Goal: Information Seeking & Learning: Check status

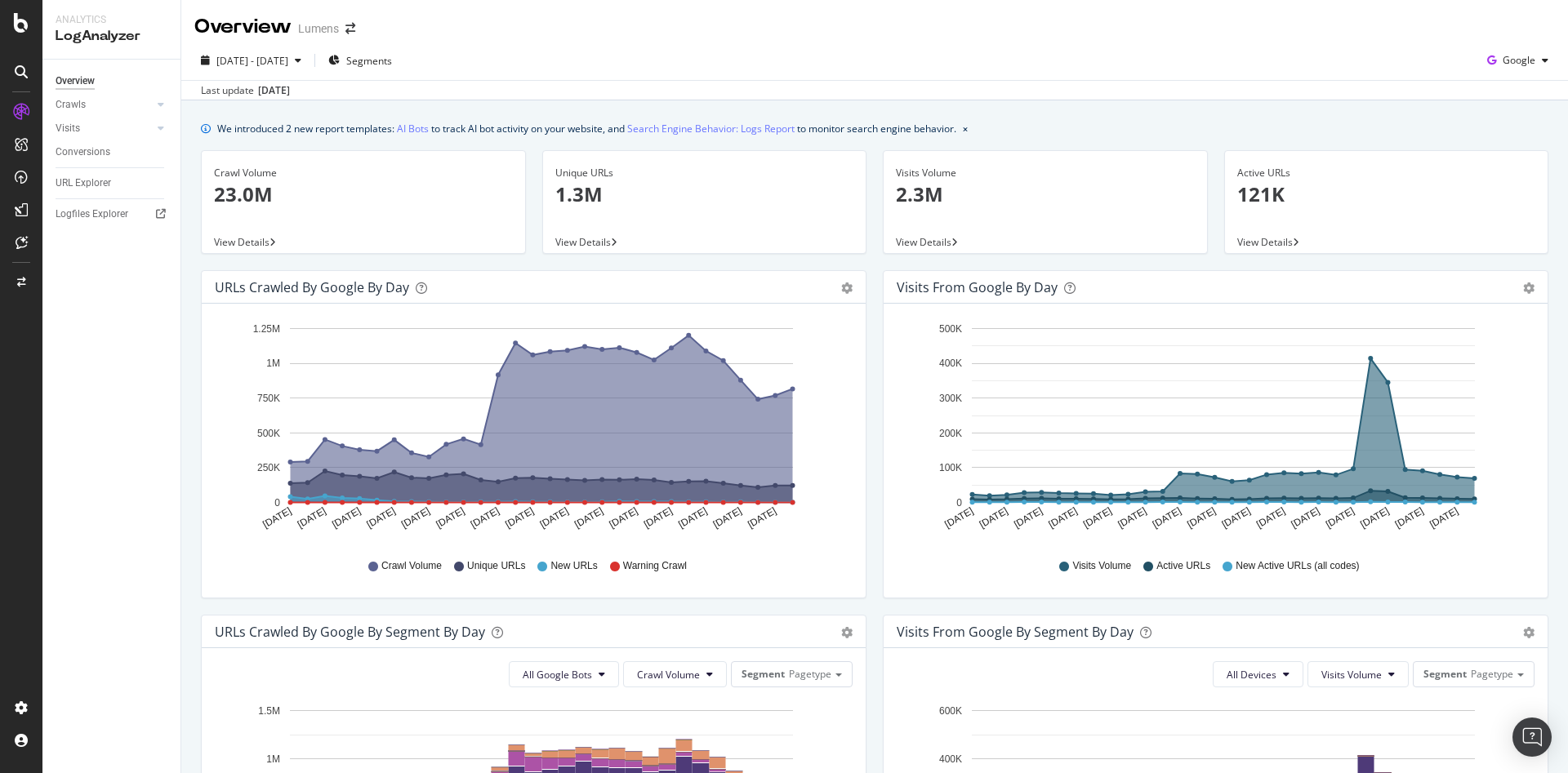
scroll to position [215, 0]
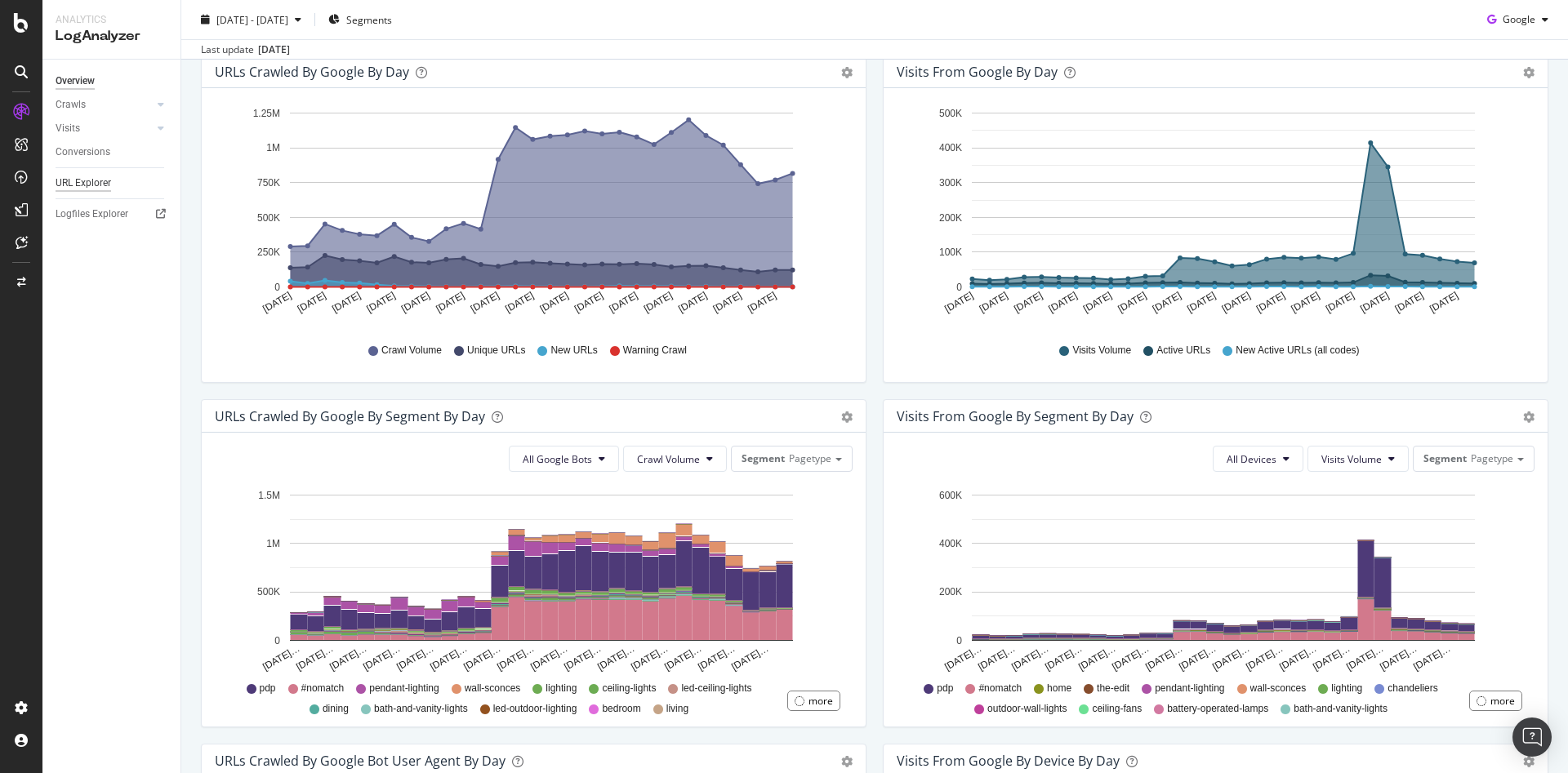
click at [81, 185] on div "URL Explorer" at bounding box center [83, 183] width 56 height 17
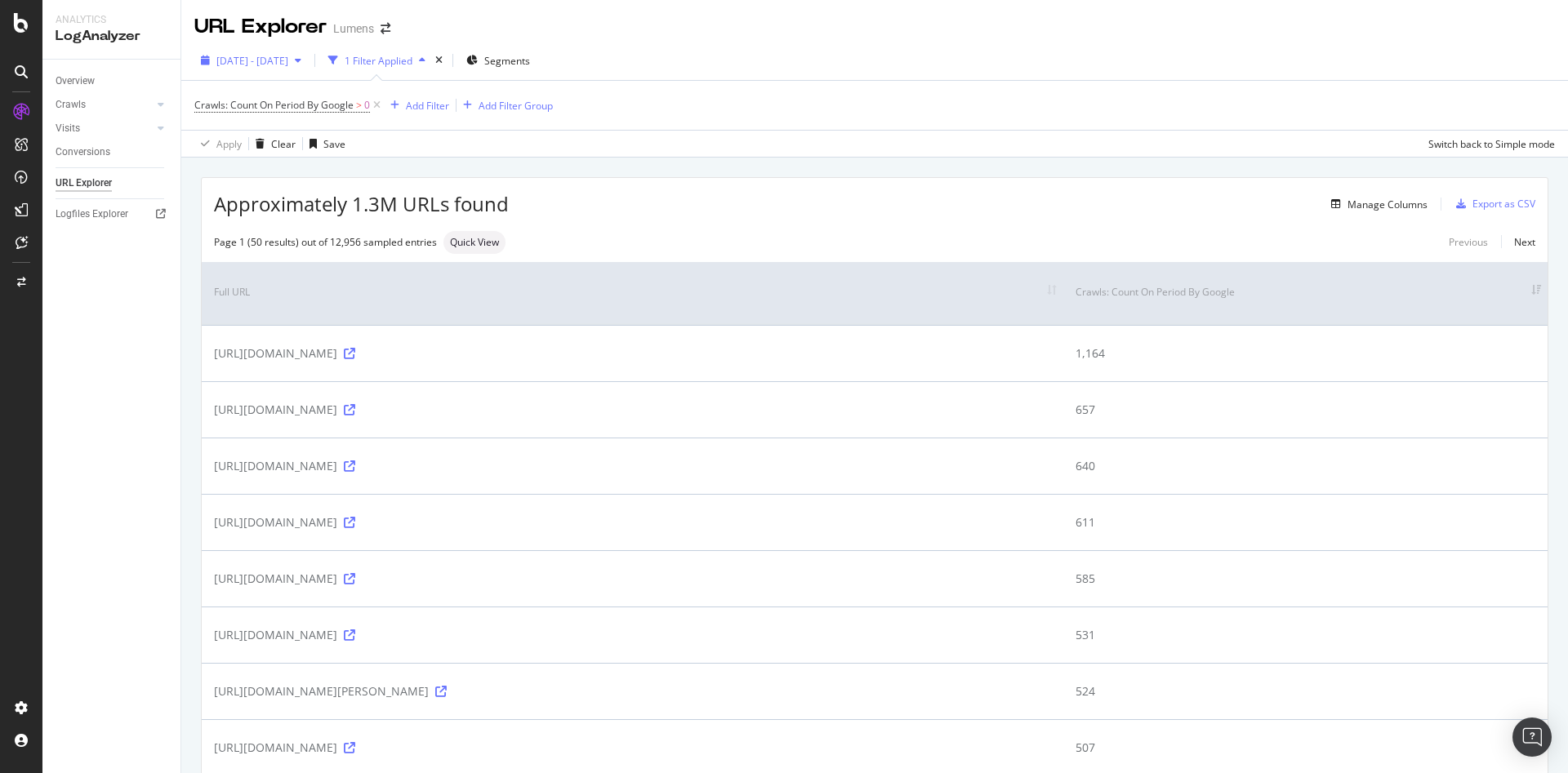
click at [308, 70] on div "2025 Jul. 18th - Aug. 16th" at bounding box center [251, 60] width 114 height 25
click at [81, 105] on div "Crawls" at bounding box center [71, 104] width 30 height 17
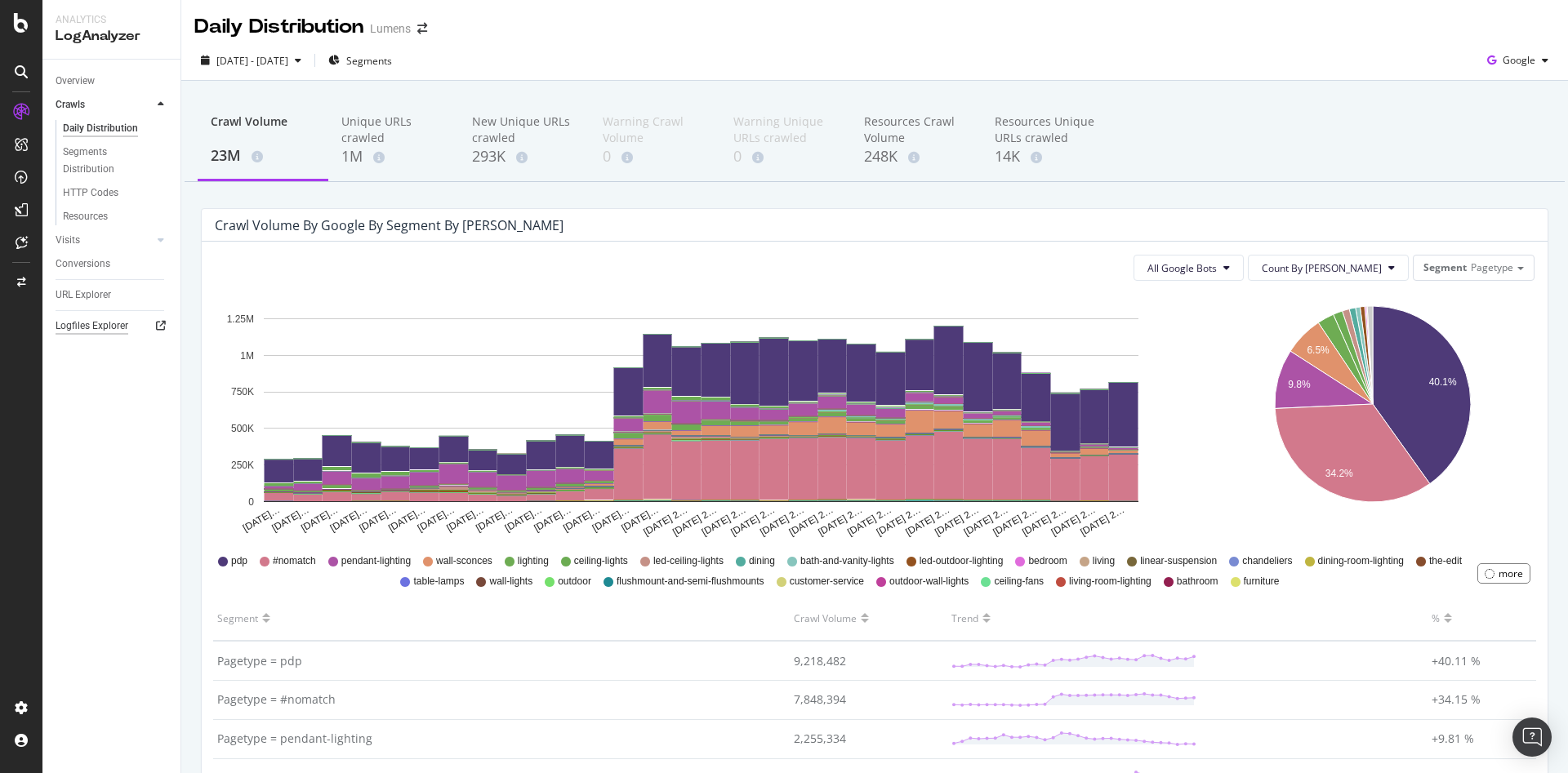
click at [105, 328] on div "Logfiles Explorer" at bounding box center [92, 326] width 72 height 17
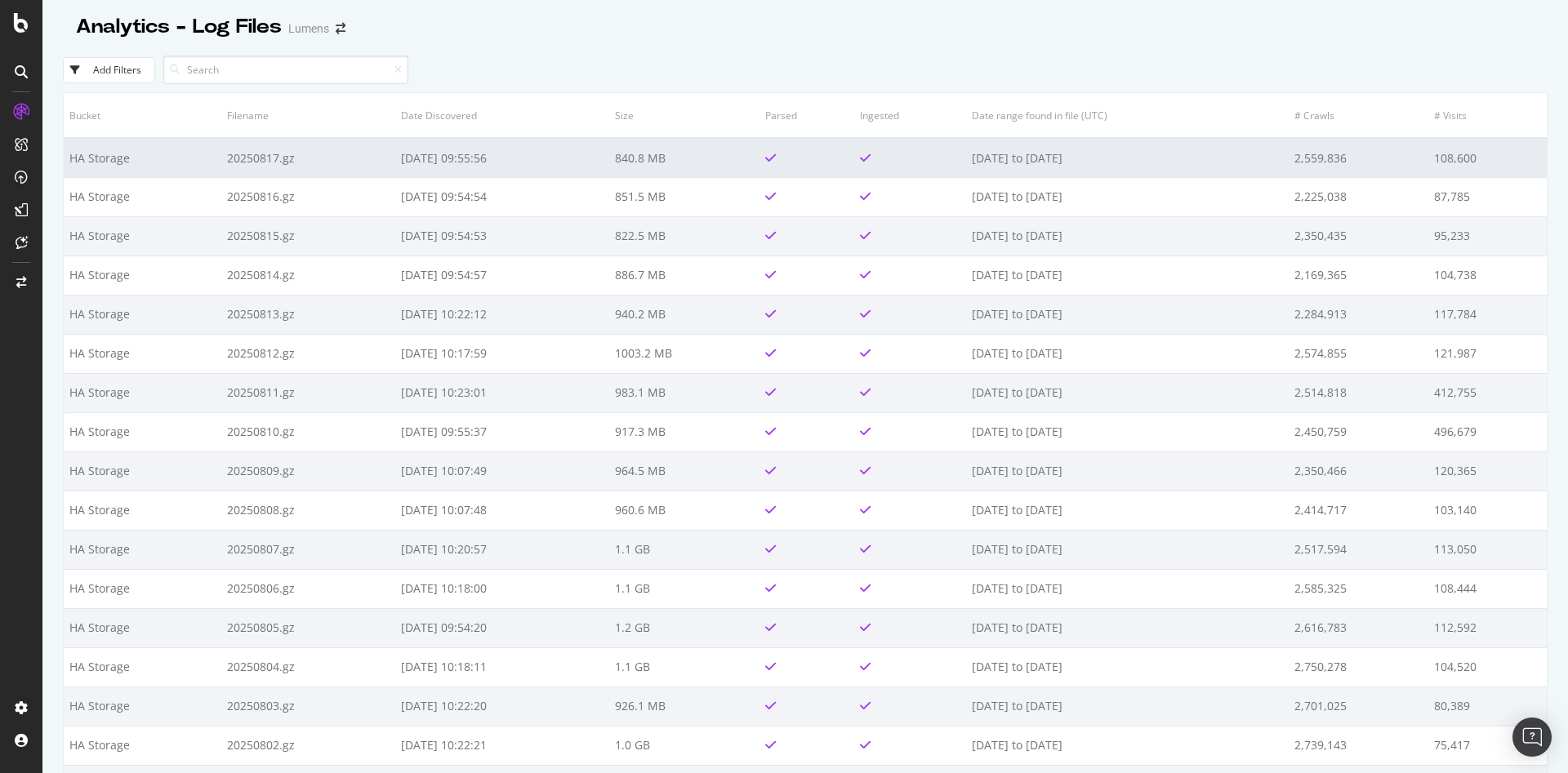
click at [171, 168] on td "HA Storage" at bounding box center [142, 158] width 158 height 39
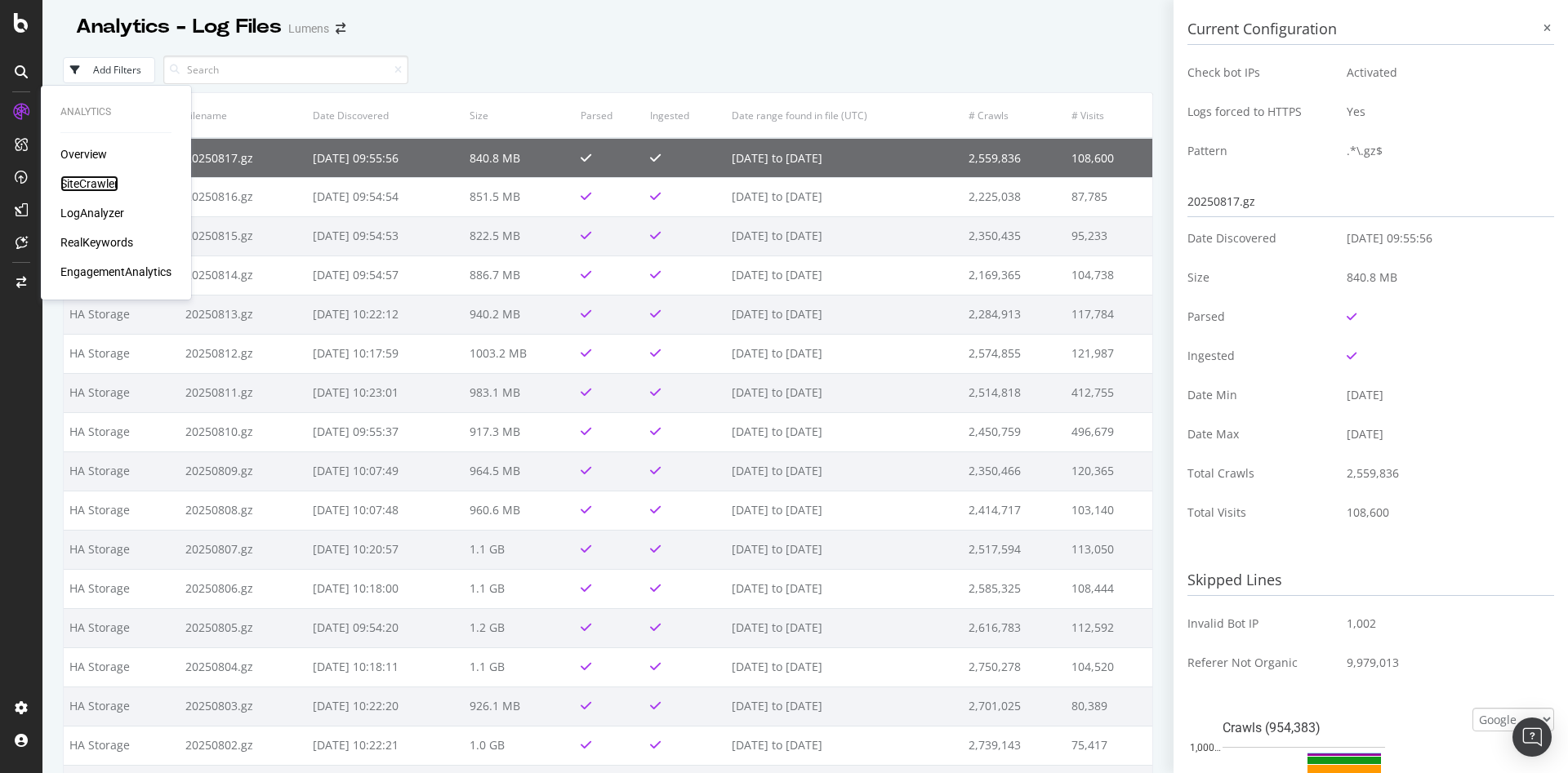
click at [112, 185] on div "SiteCrawler" at bounding box center [89, 184] width 58 height 16
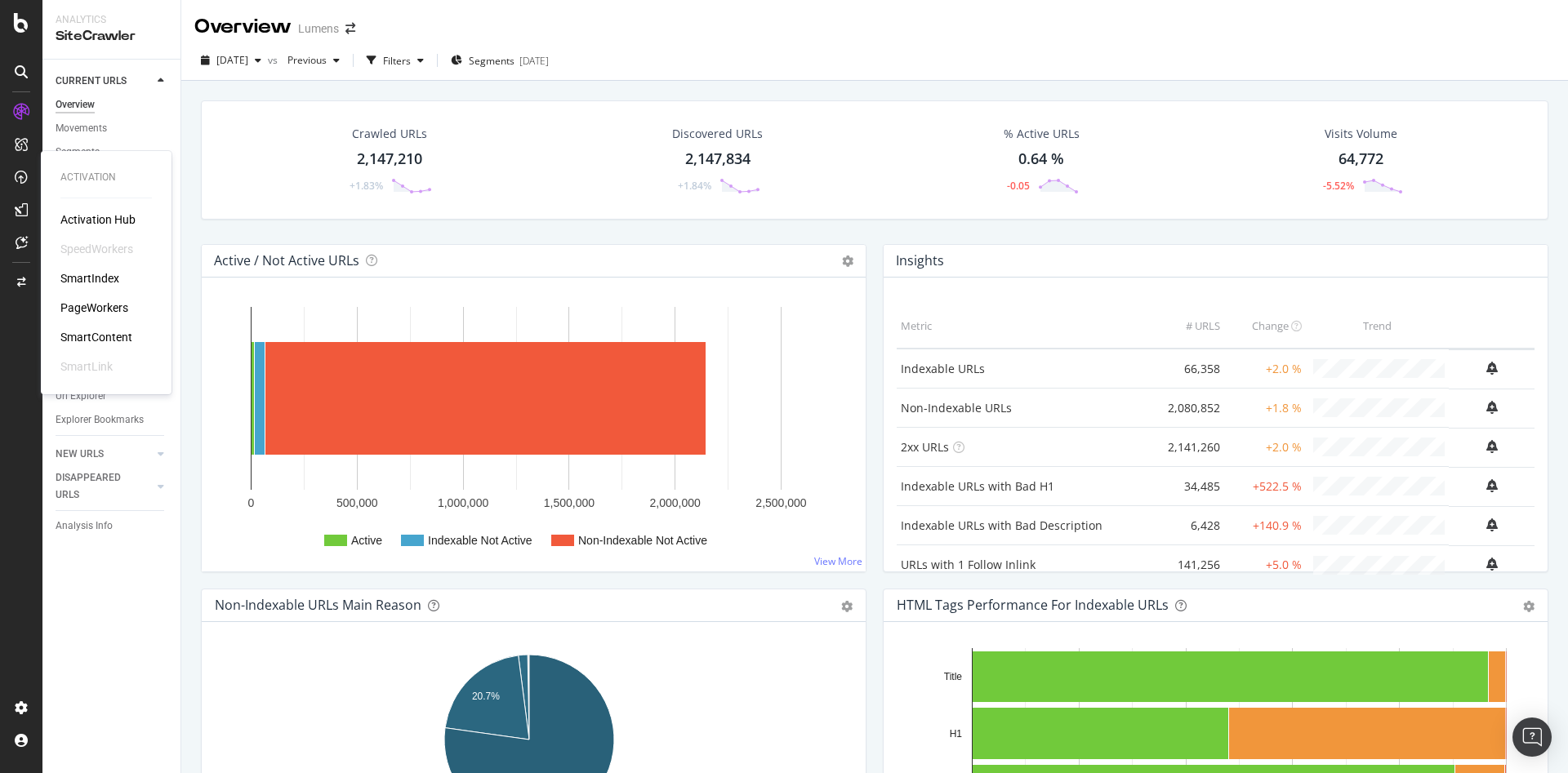
click at [91, 304] on div "PageWorkers" at bounding box center [94, 308] width 68 height 16
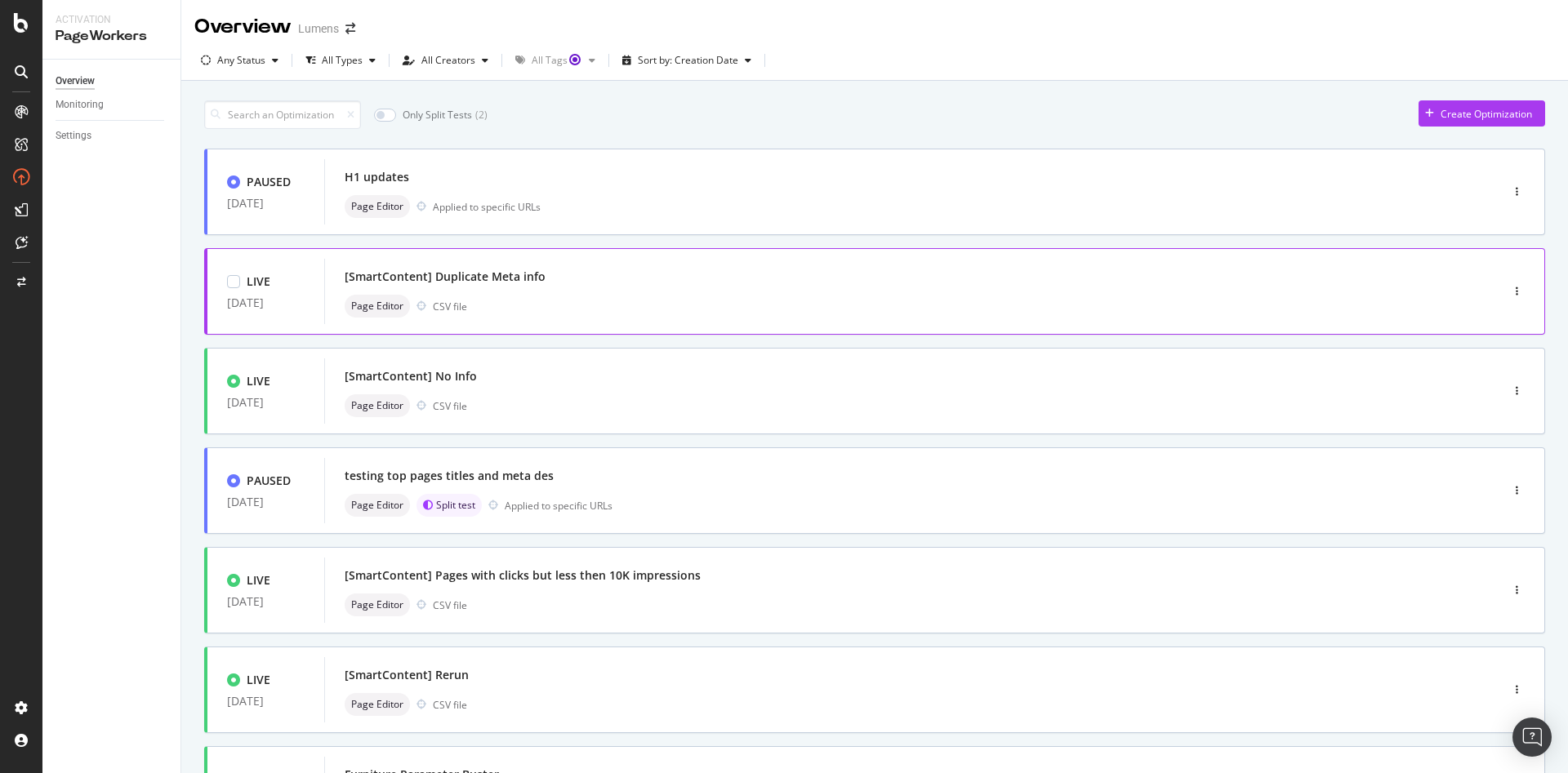
click at [667, 298] on div "Page Editor CSV file" at bounding box center [887, 306] width 1086 height 23
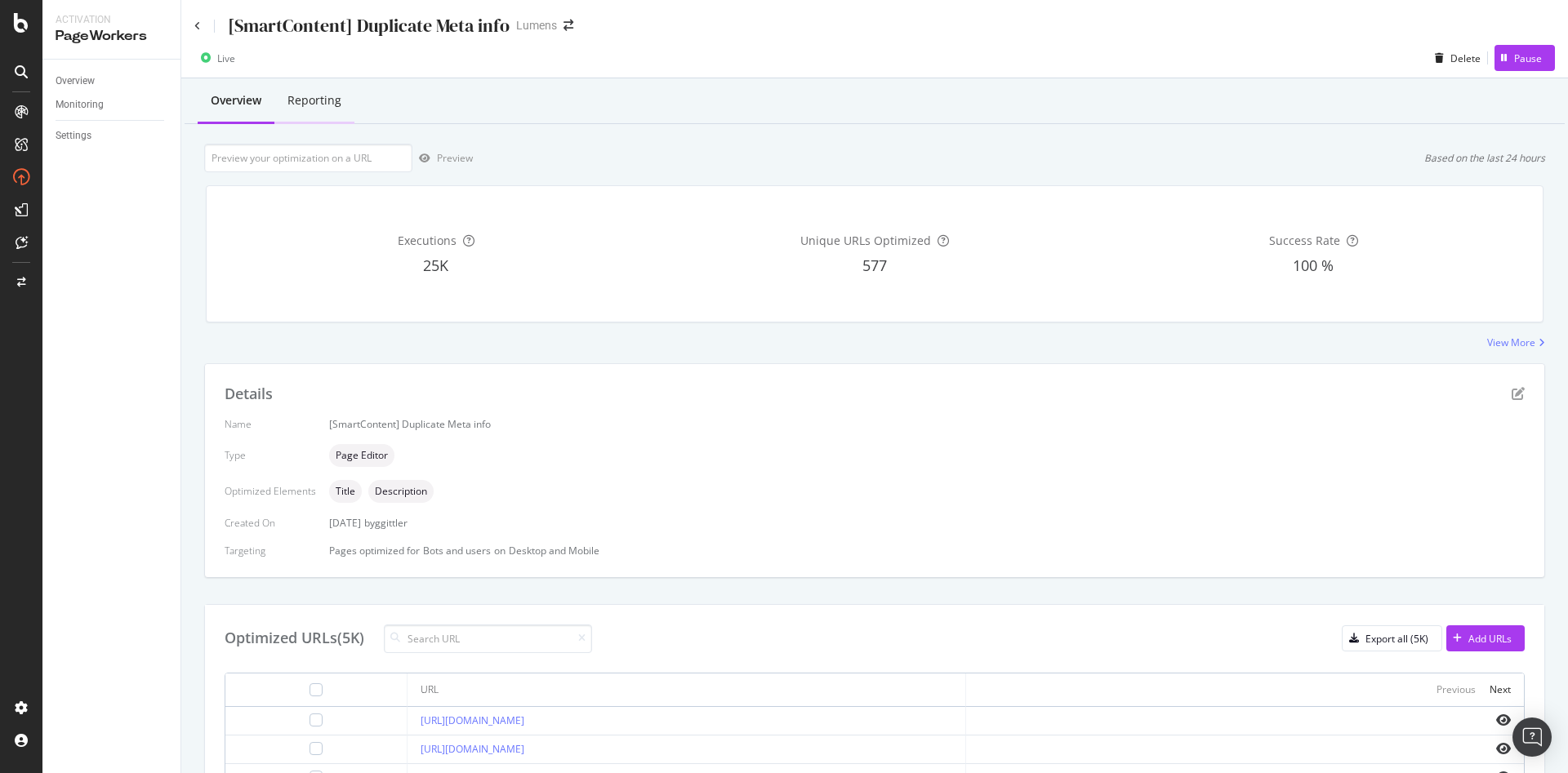
click at [329, 114] on div "Reporting" at bounding box center [313, 101] width 80 height 45
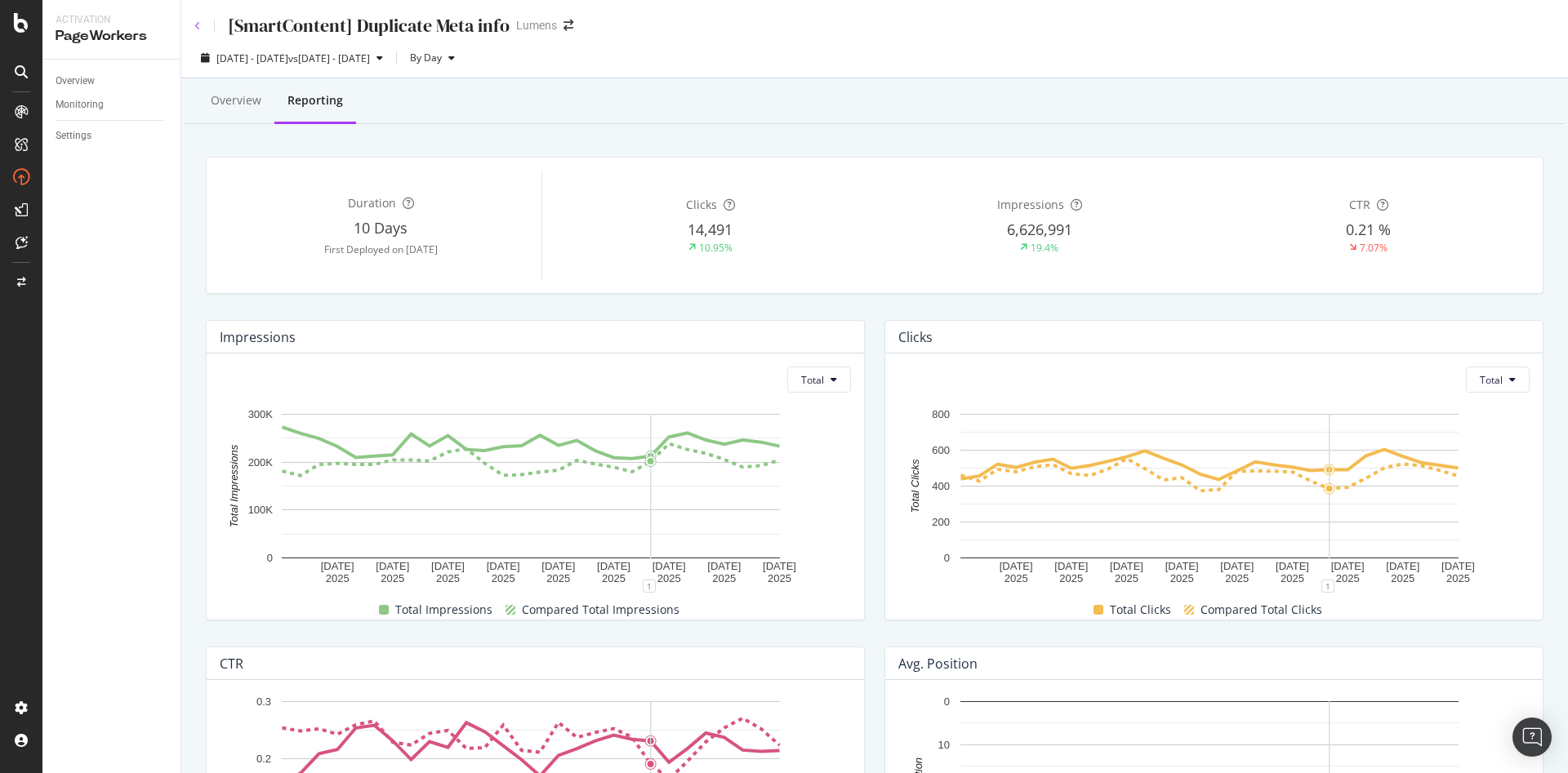
click at [196, 23] on icon at bounding box center [197, 26] width 6 height 10
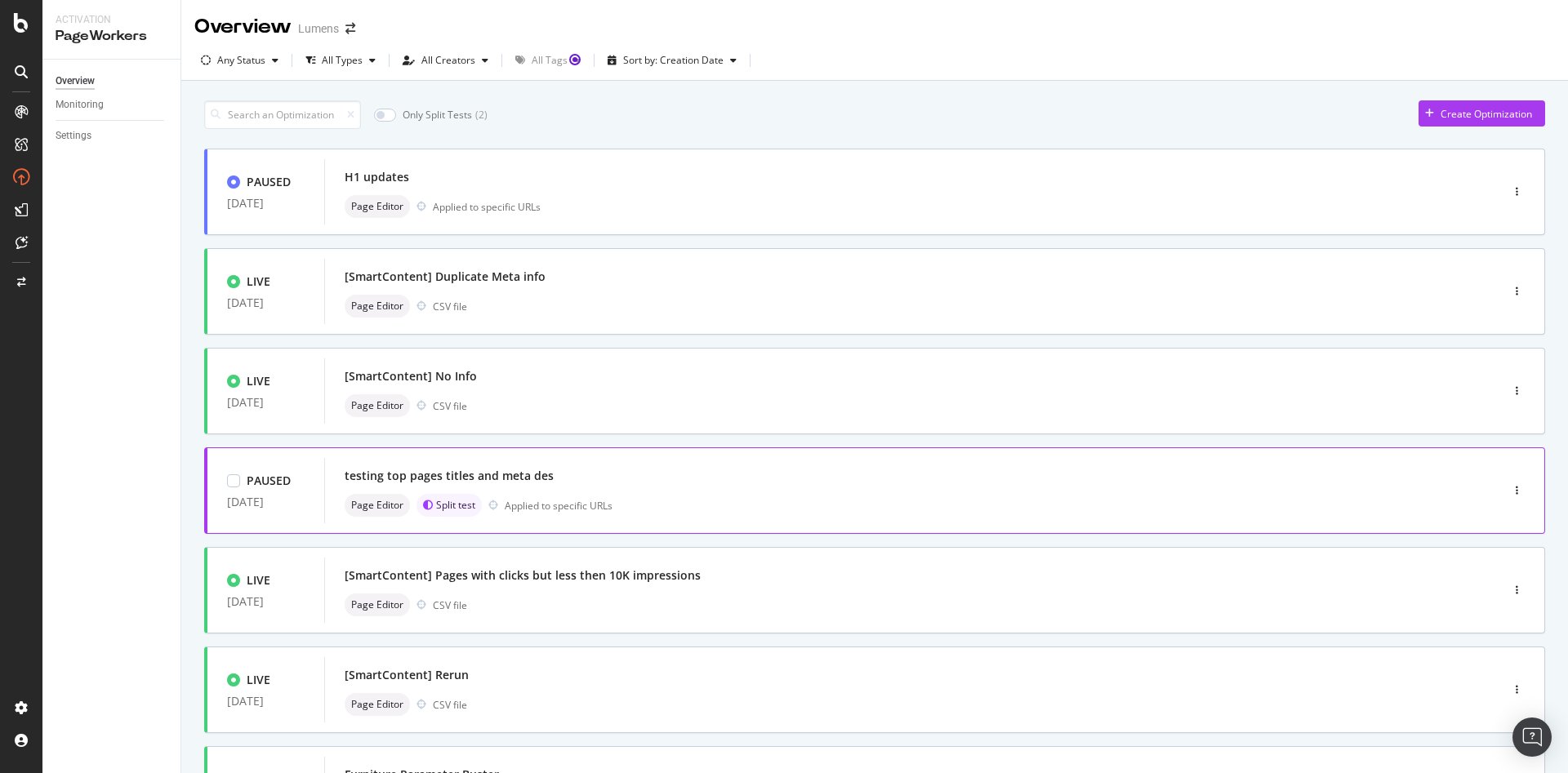
scroll to position [21, 0]
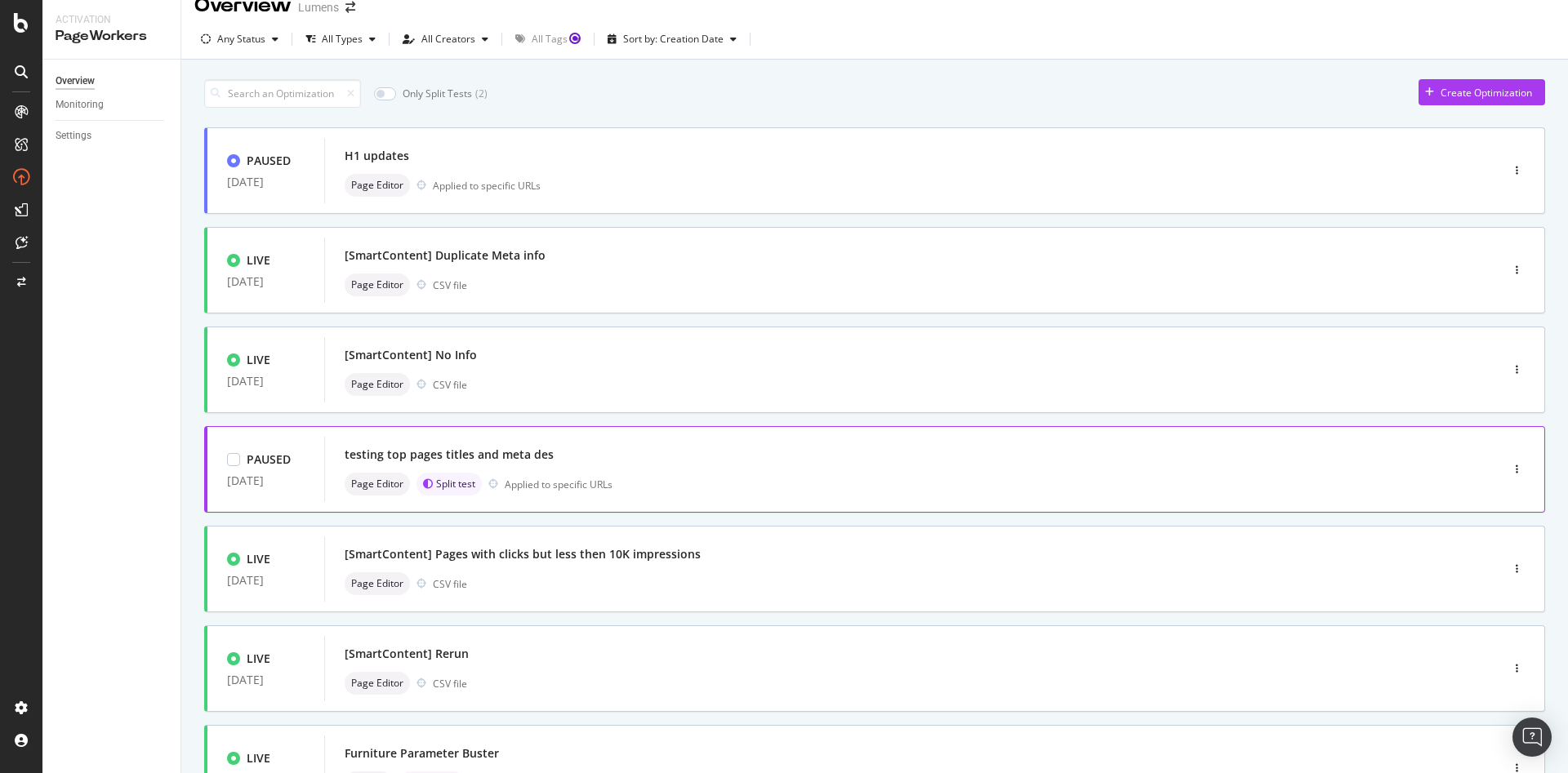
click at [712, 465] on div "testing top pages titles and meta des" at bounding box center [887, 454] width 1086 height 23
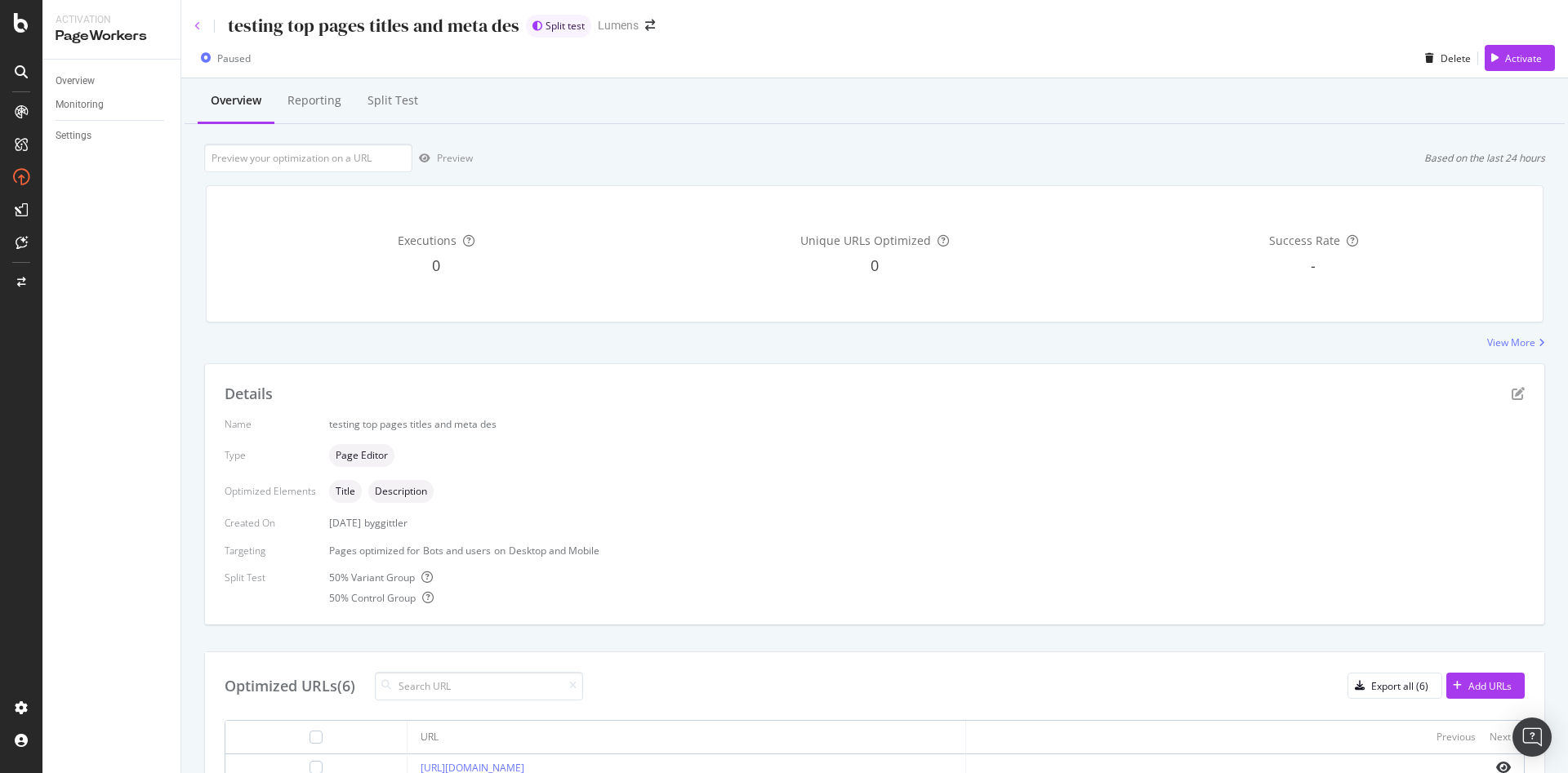
click at [193, 29] on div "testing top pages titles and meta des Split test Lumens" at bounding box center [874, 19] width 1387 height 38
click at [194, 34] on div "testing top pages titles and meta des" at bounding box center [356, 26] width 325 height 26
click at [197, 31] on div "testing top pages titles and meta des" at bounding box center [356, 26] width 325 height 26
click at [195, 26] on icon at bounding box center [197, 26] width 6 height 10
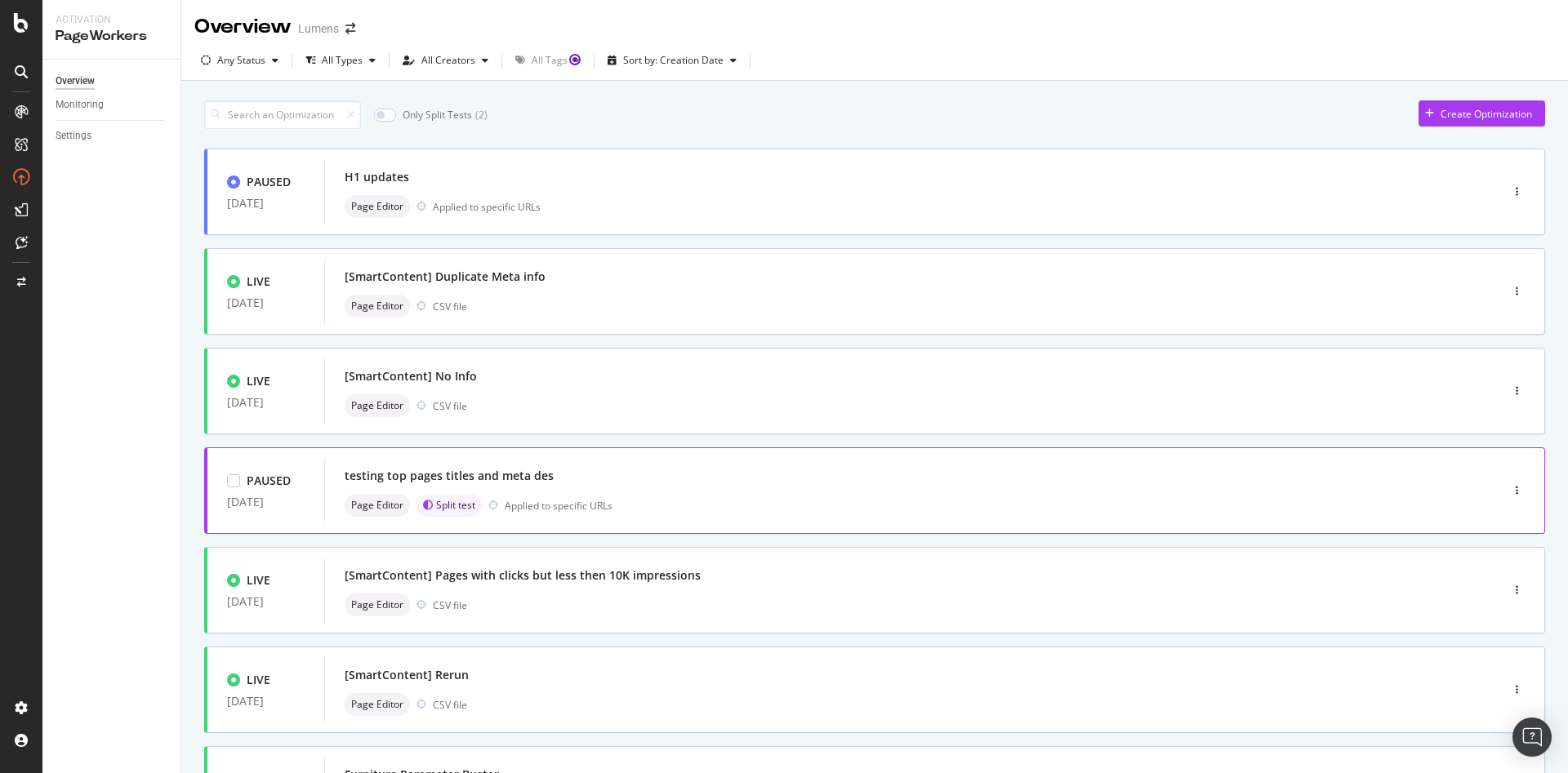
scroll to position [29, 0]
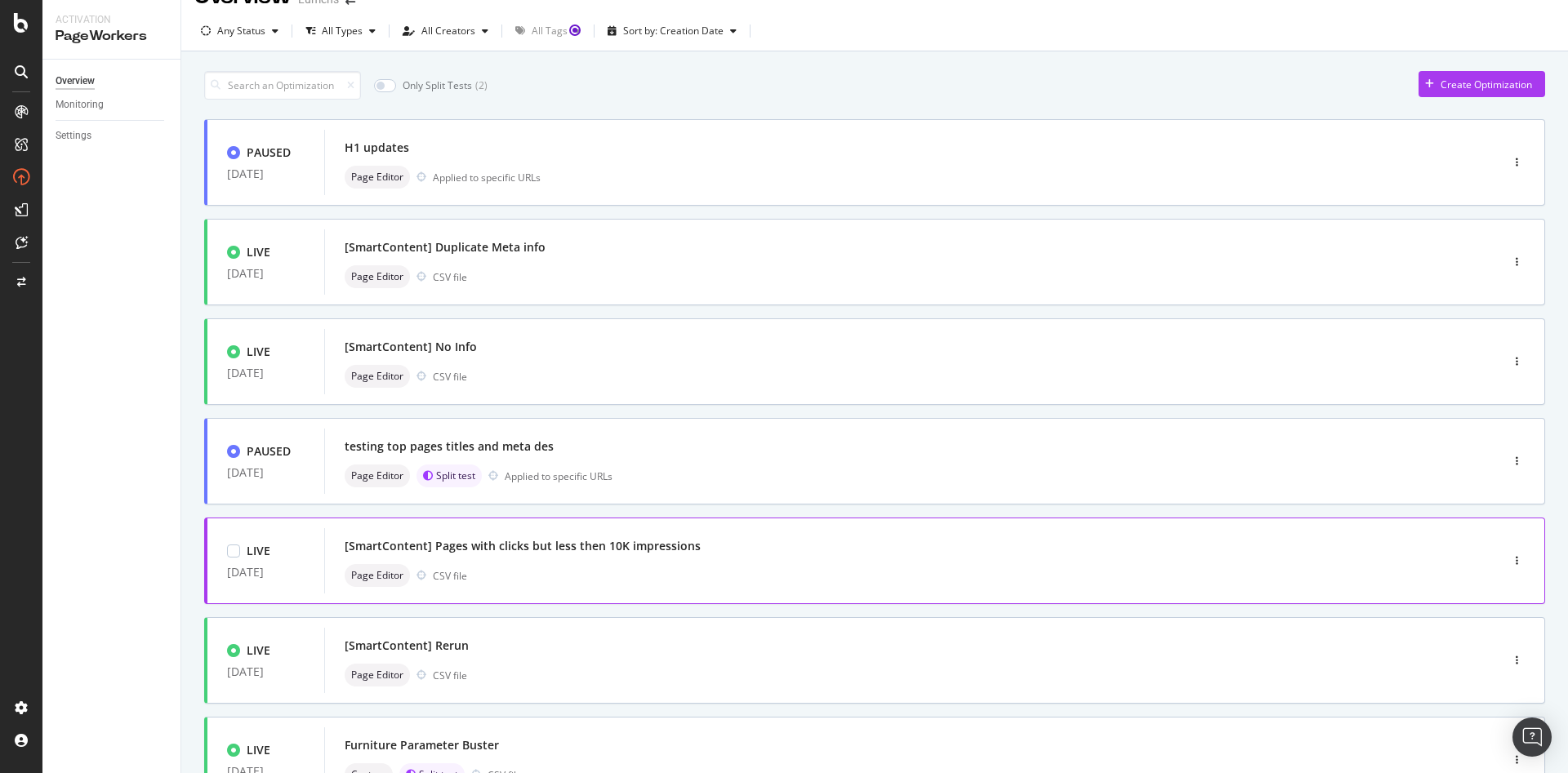
click at [652, 588] on div "[SmartContent] Pages with clicks but less then 10K impressions Page Editor CSV …" at bounding box center [887, 560] width 1126 height 65
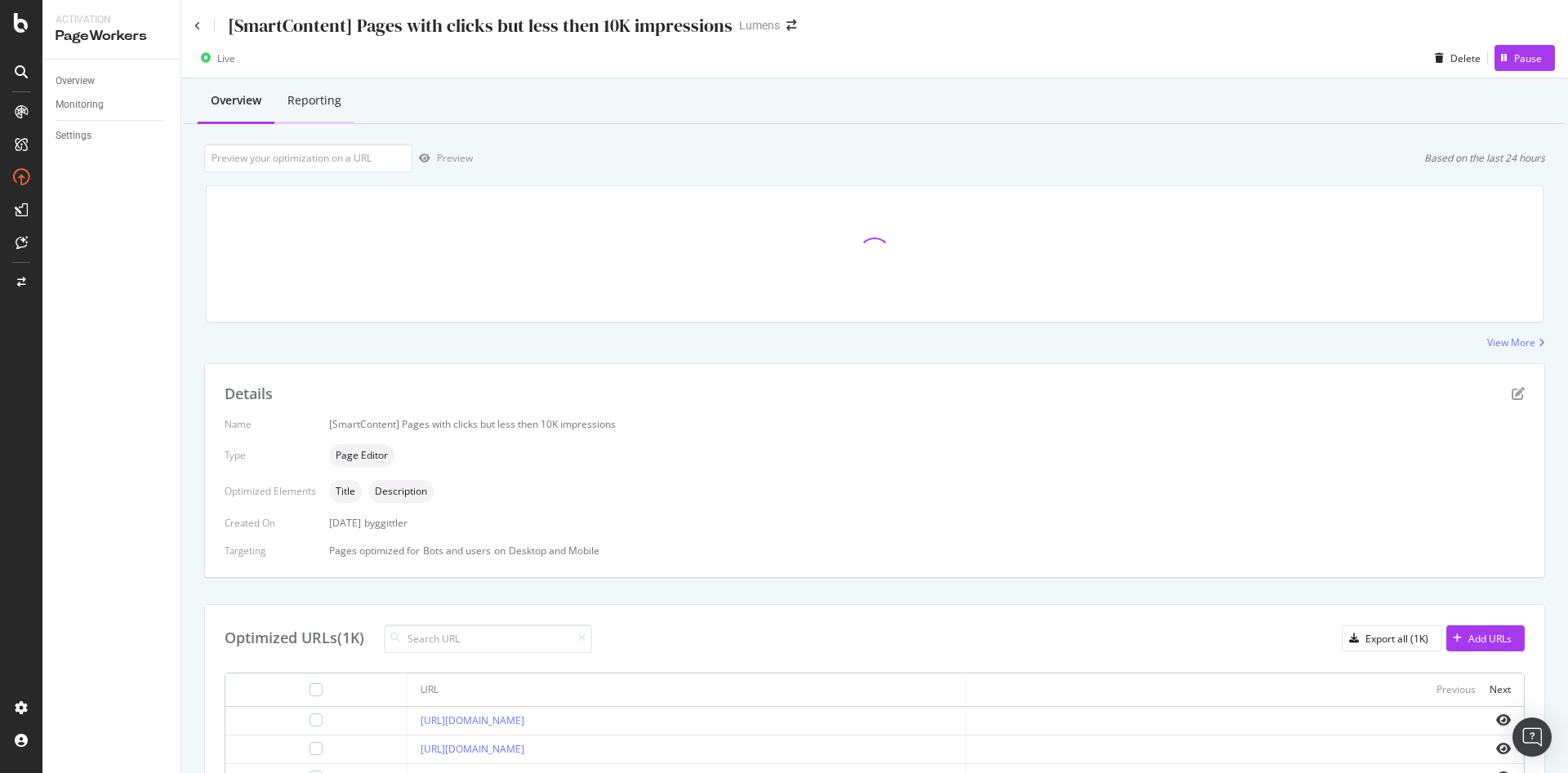
click at [326, 107] on div "Reporting" at bounding box center [314, 101] width 54 height 16
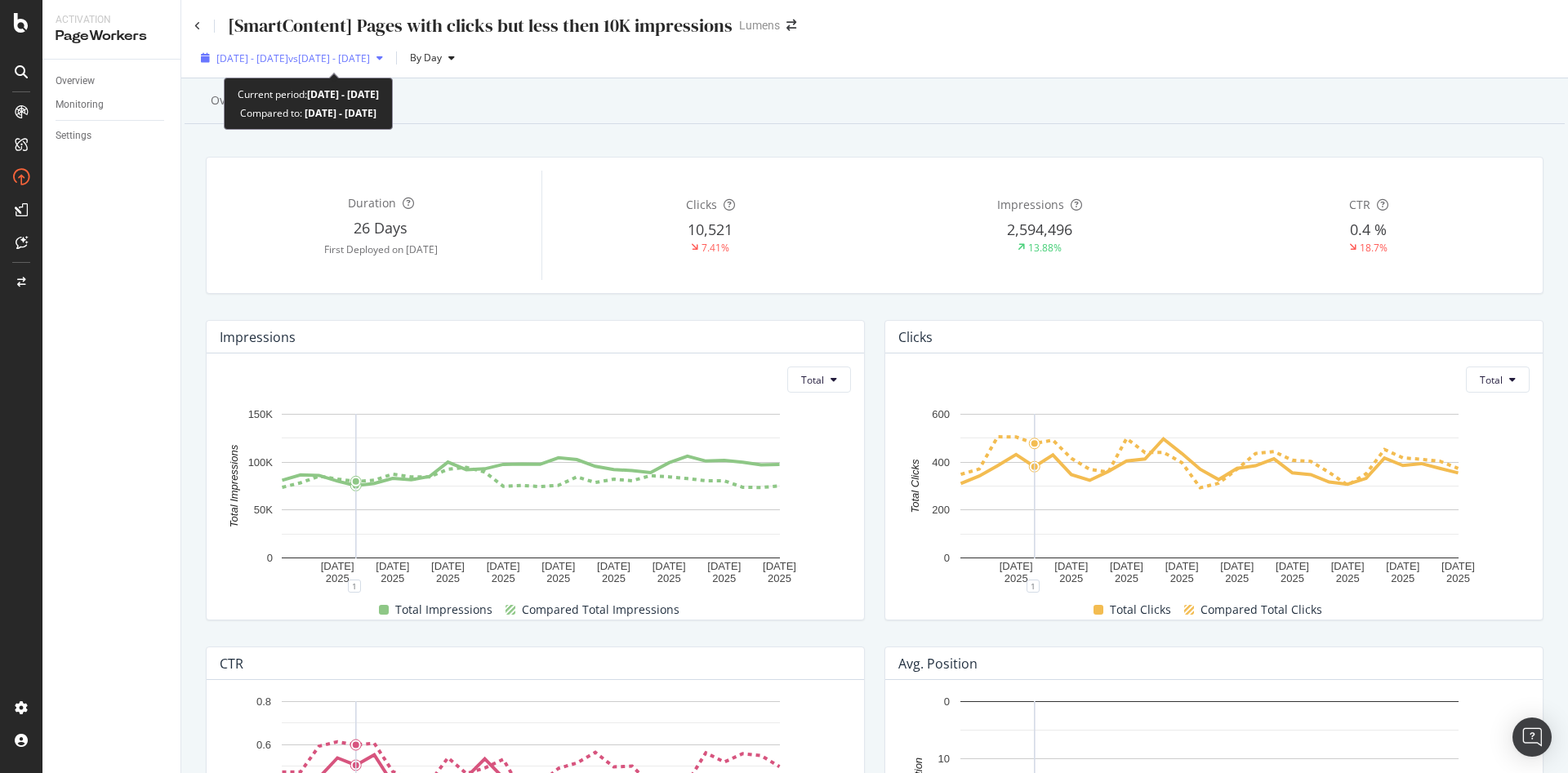
click at [257, 55] on span "[DATE] - [DATE]" at bounding box center [252, 58] width 71 height 14
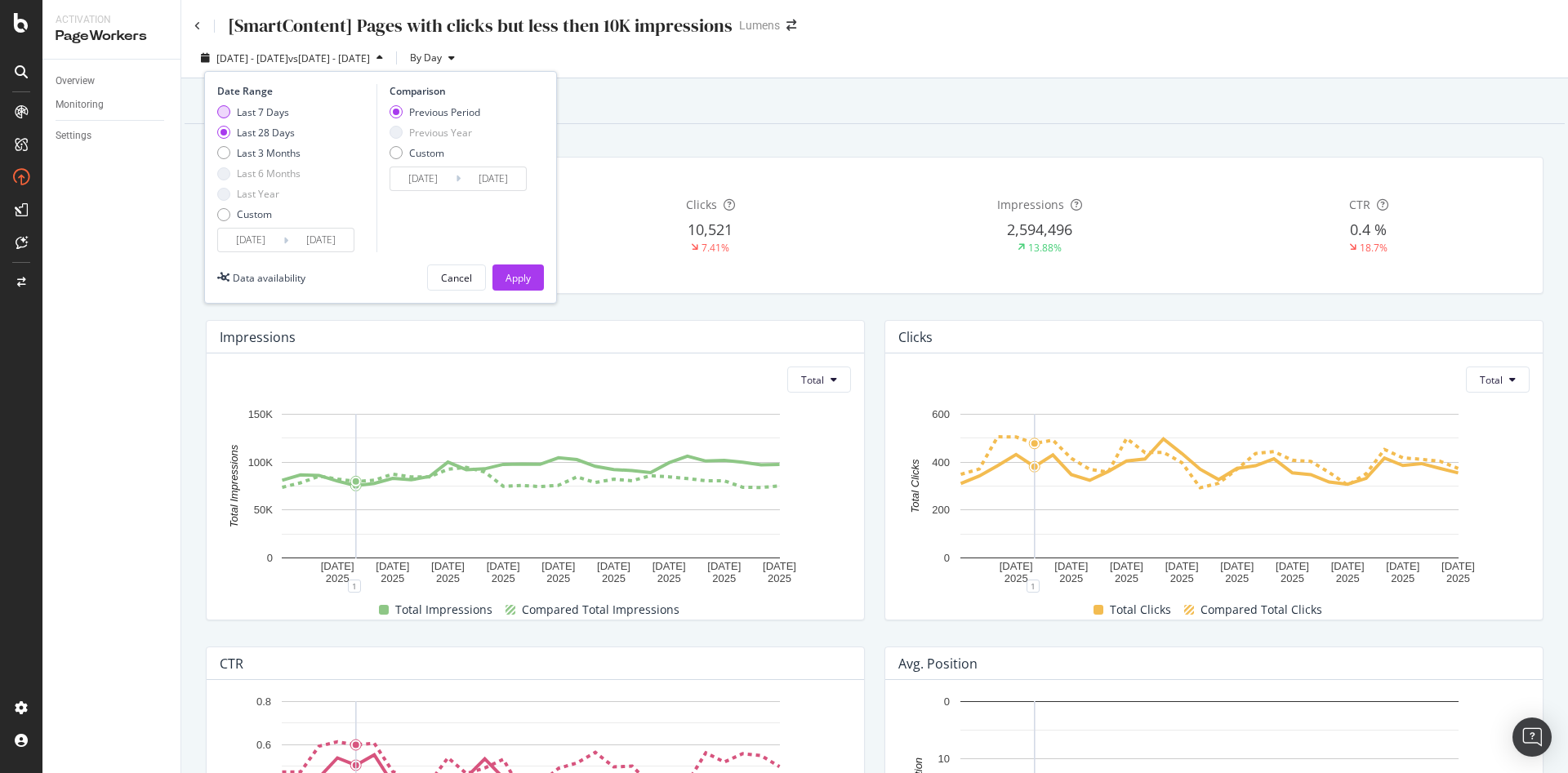
click at [236, 115] on div "Last 7 Days" at bounding box center [262, 112] width 52 height 14
type input "[DATE]"
click at [503, 276] on button "Apply" at bounding box center [518, 278] width 51 height 27
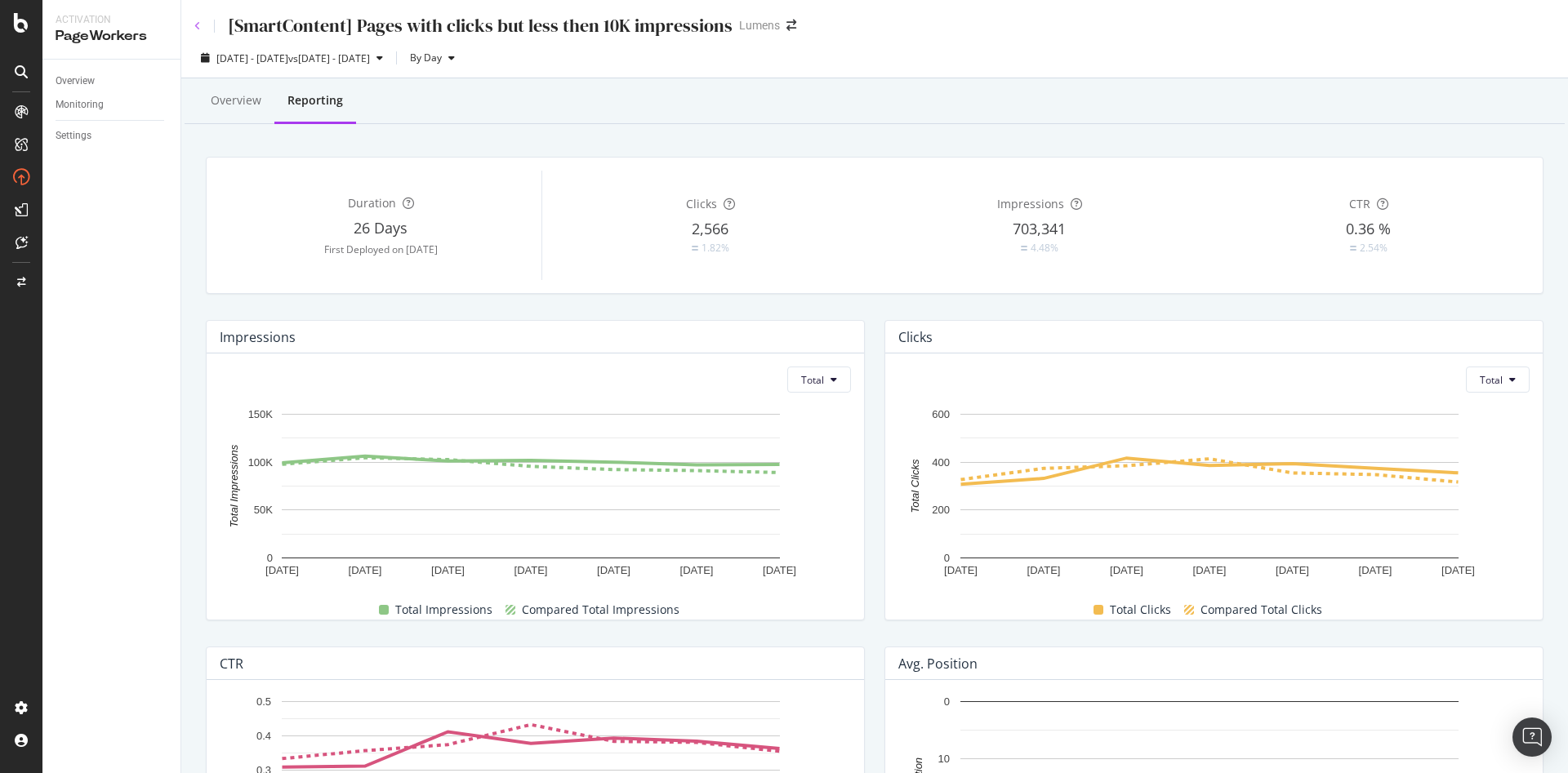
click at [199, 25] on icon at bounding box center [197, 26] width 6 height 10
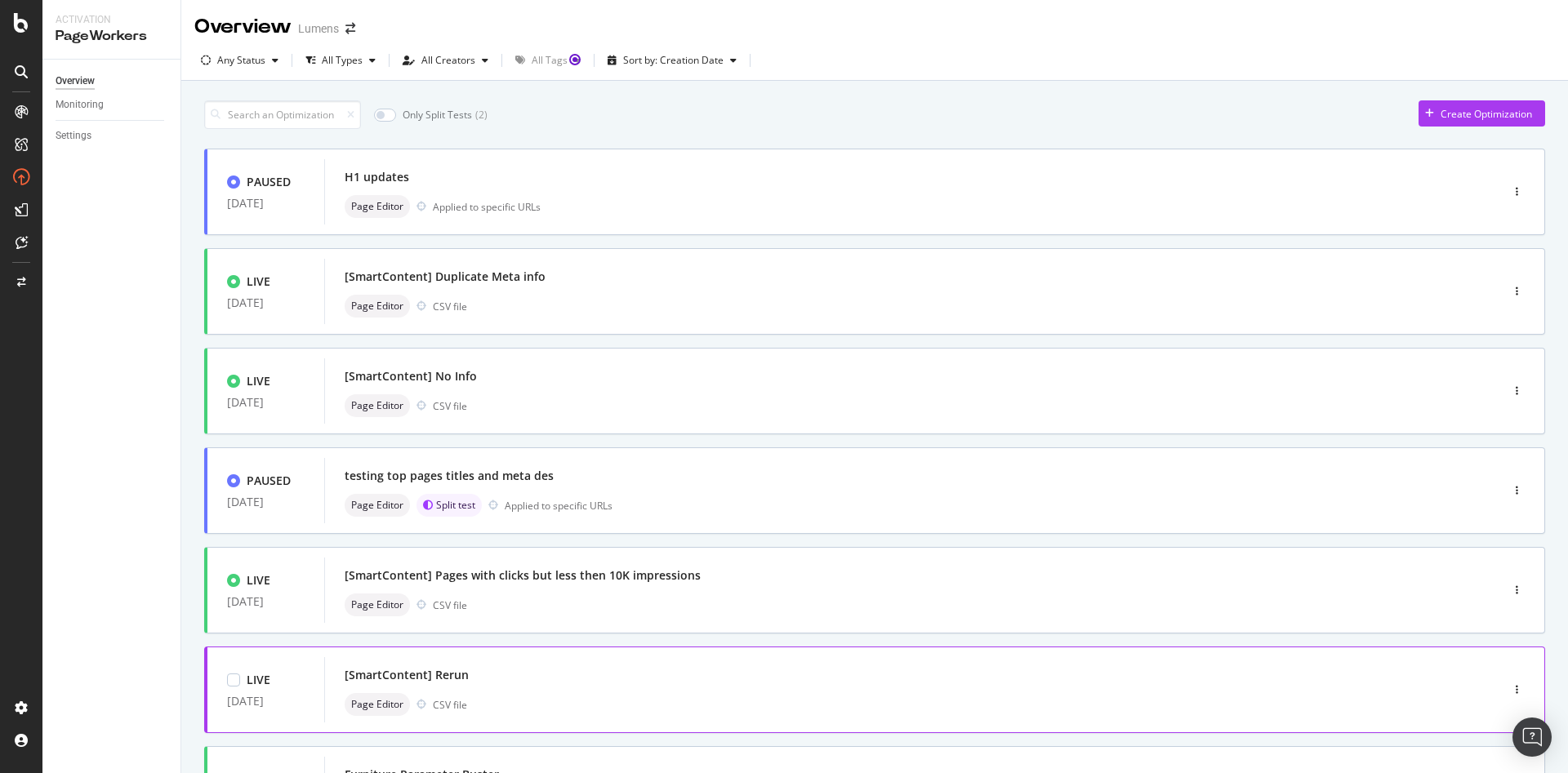
click at [742, 705] on div "Page Editor CSV file" at bounding box center [887, 703] width 1086 height 23
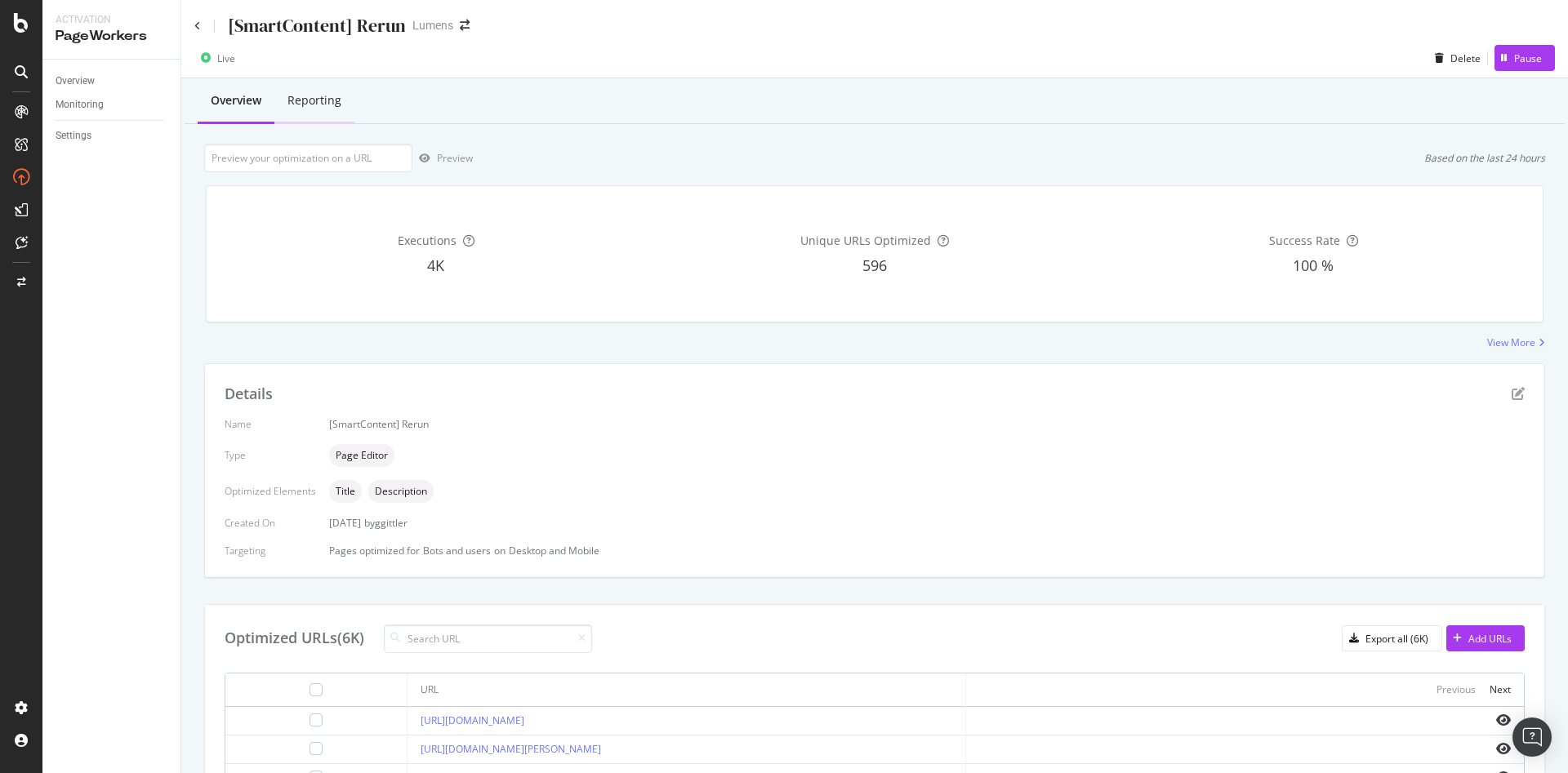
click at [327, 93] on div "Reporting" at bounding box center [314, 101] width 54 height 16
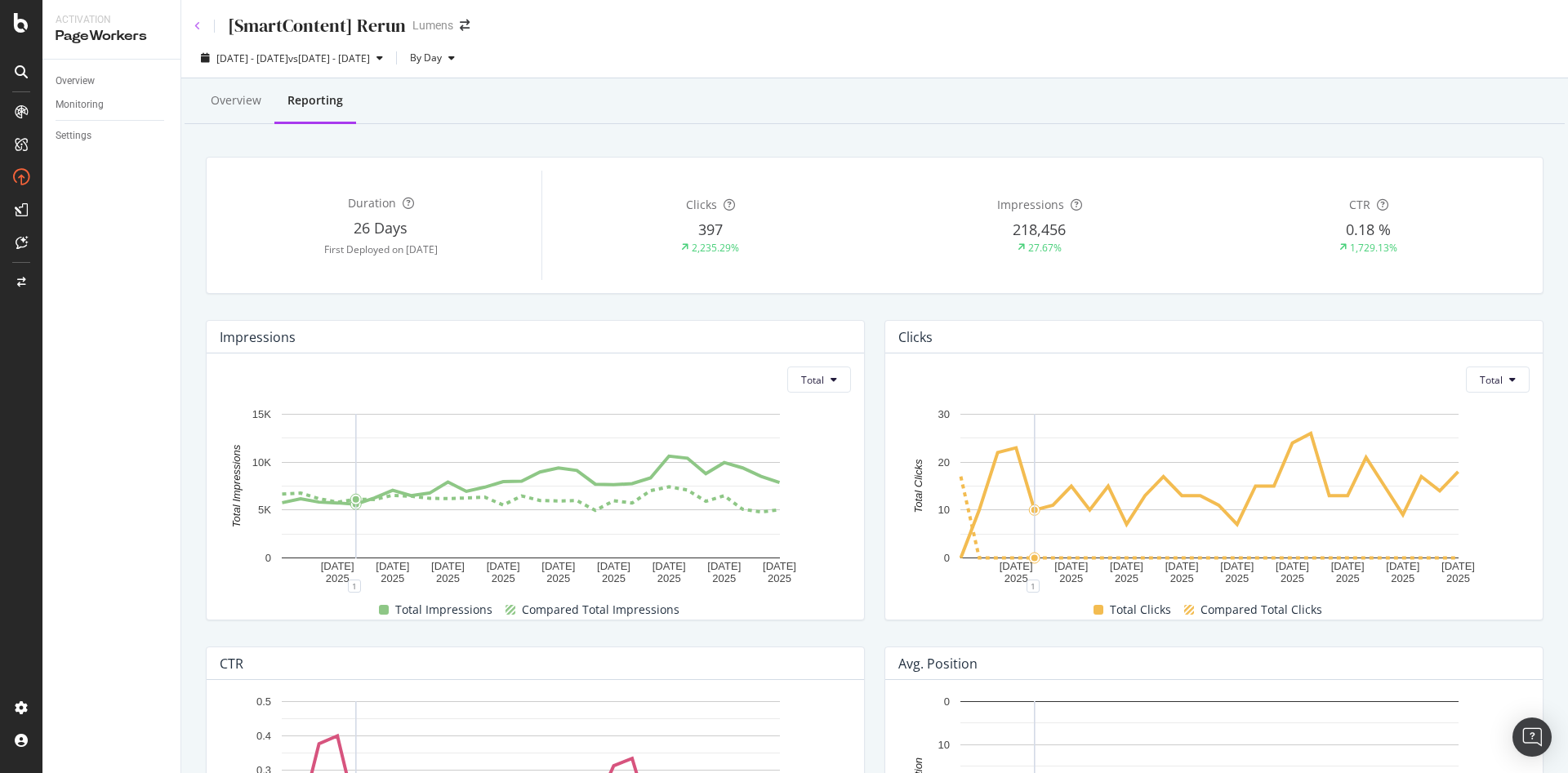
click at [194, 21] on icon at bounding box center [197, 26] width 6 height 10
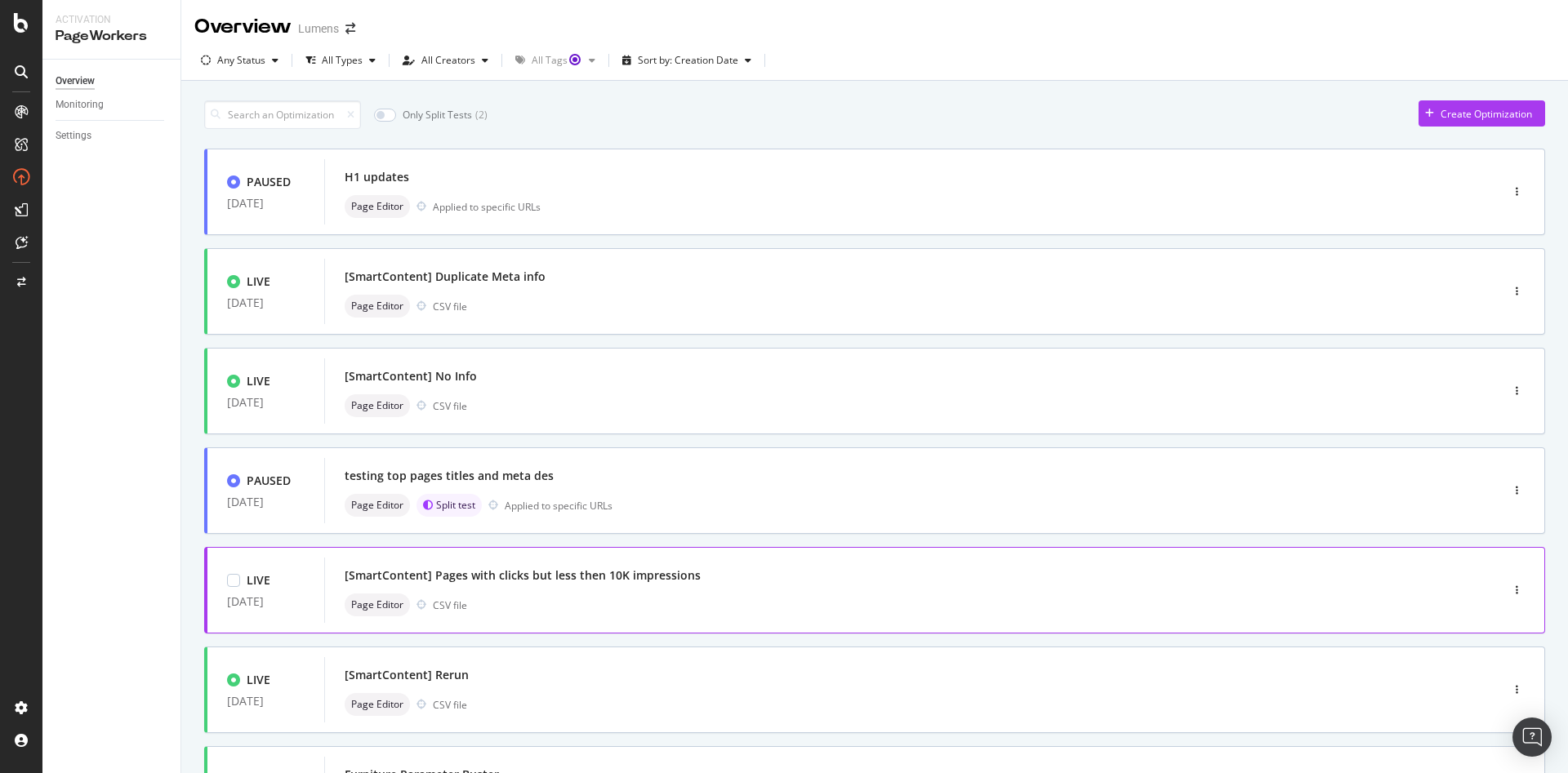
scroll to position [51, 0]
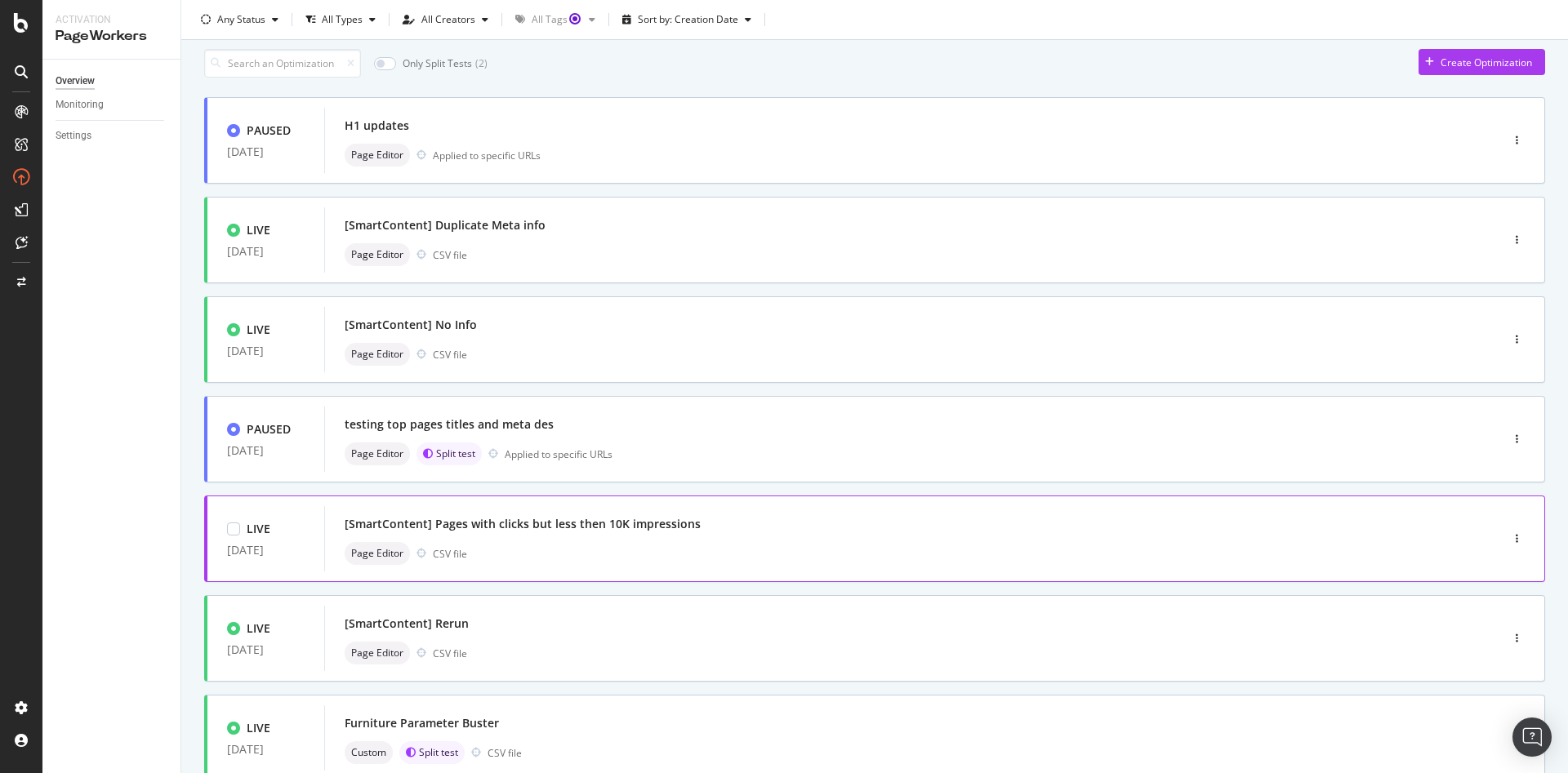
click at [1000, 513] on div "[SmartContent] Pages with clicks but less then 10K impressions" at bounding box center [887, 524] width 1086 height 23
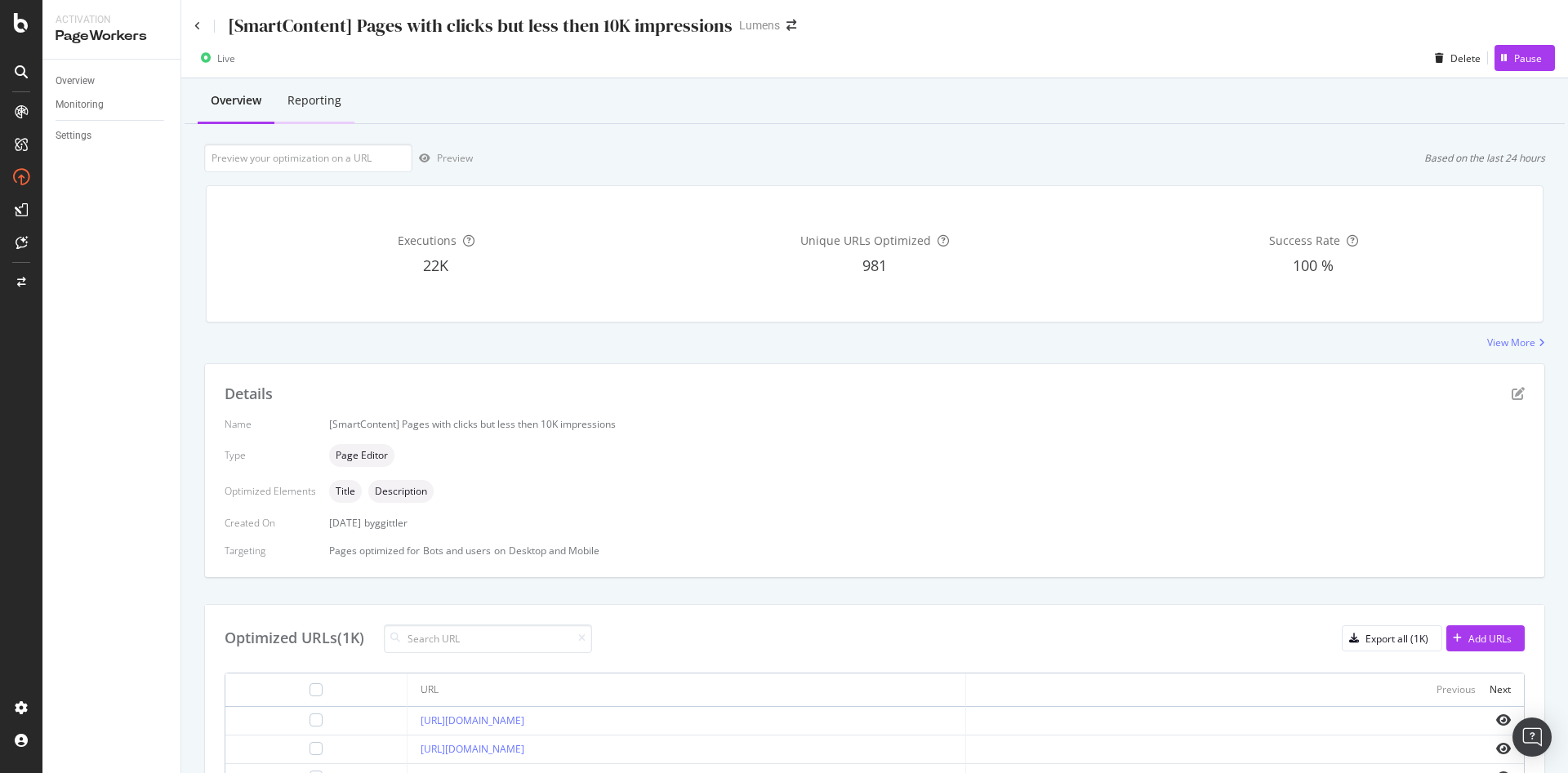
click at [318, 109] on div "Reporting" at bounding box center [313, 101] width 80 height 45
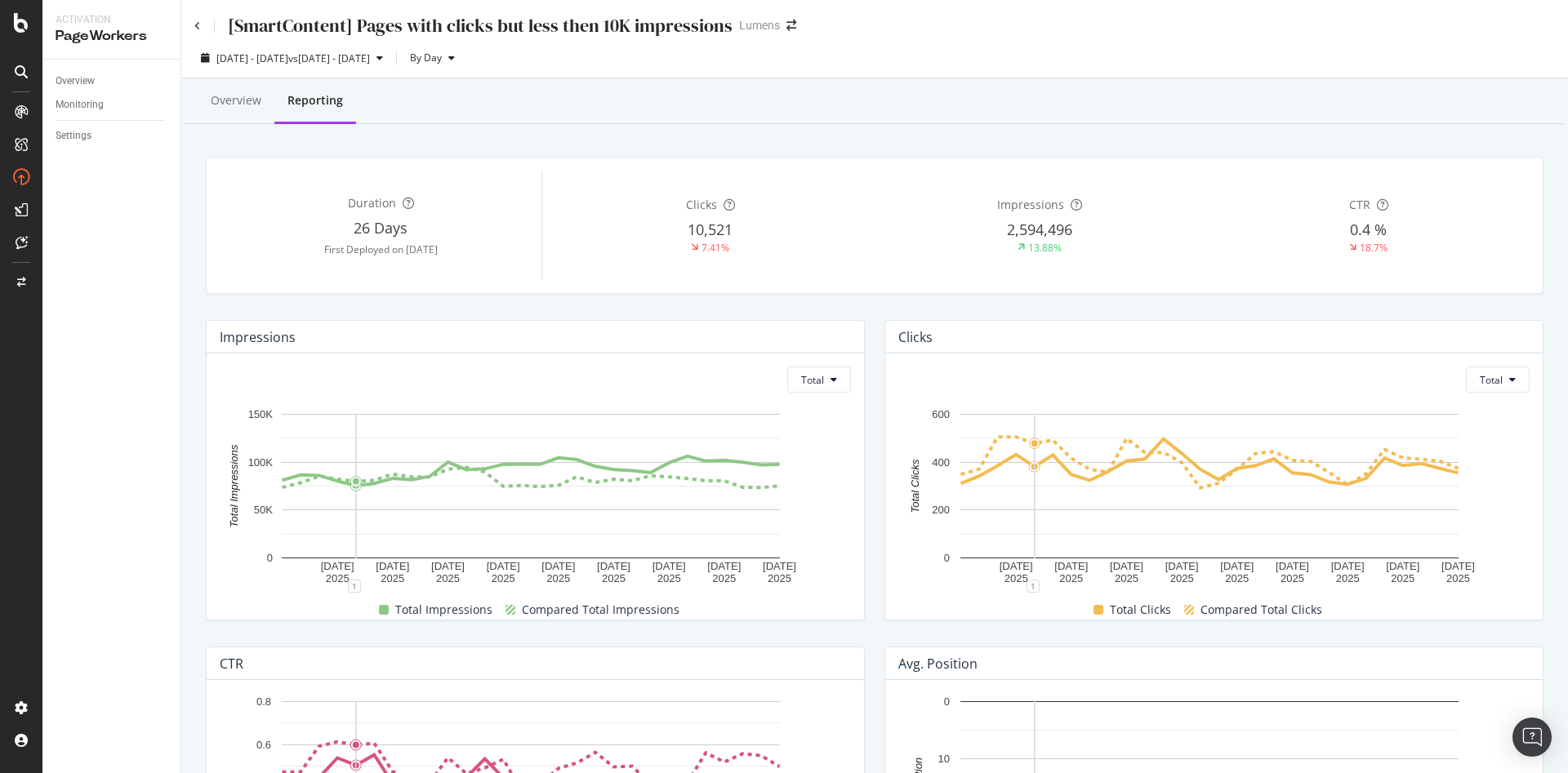
click at [192, 34] on div "[SmartContent] Pages with clicks but less then 10K impressions Lumens" at bounding box center [874, 19] width 1387 height 38
click at [193, 27] on div "[SmartContent] Pages with clicks but less then 10K impressions Lumens" at bounding box center [874, 19] width 1387 height 38
click at [201, 25] on div "[SmartContent] Pages with clicks but less then 10K impressions" at bounding box center [463, 26] width 538 height 26
click icon
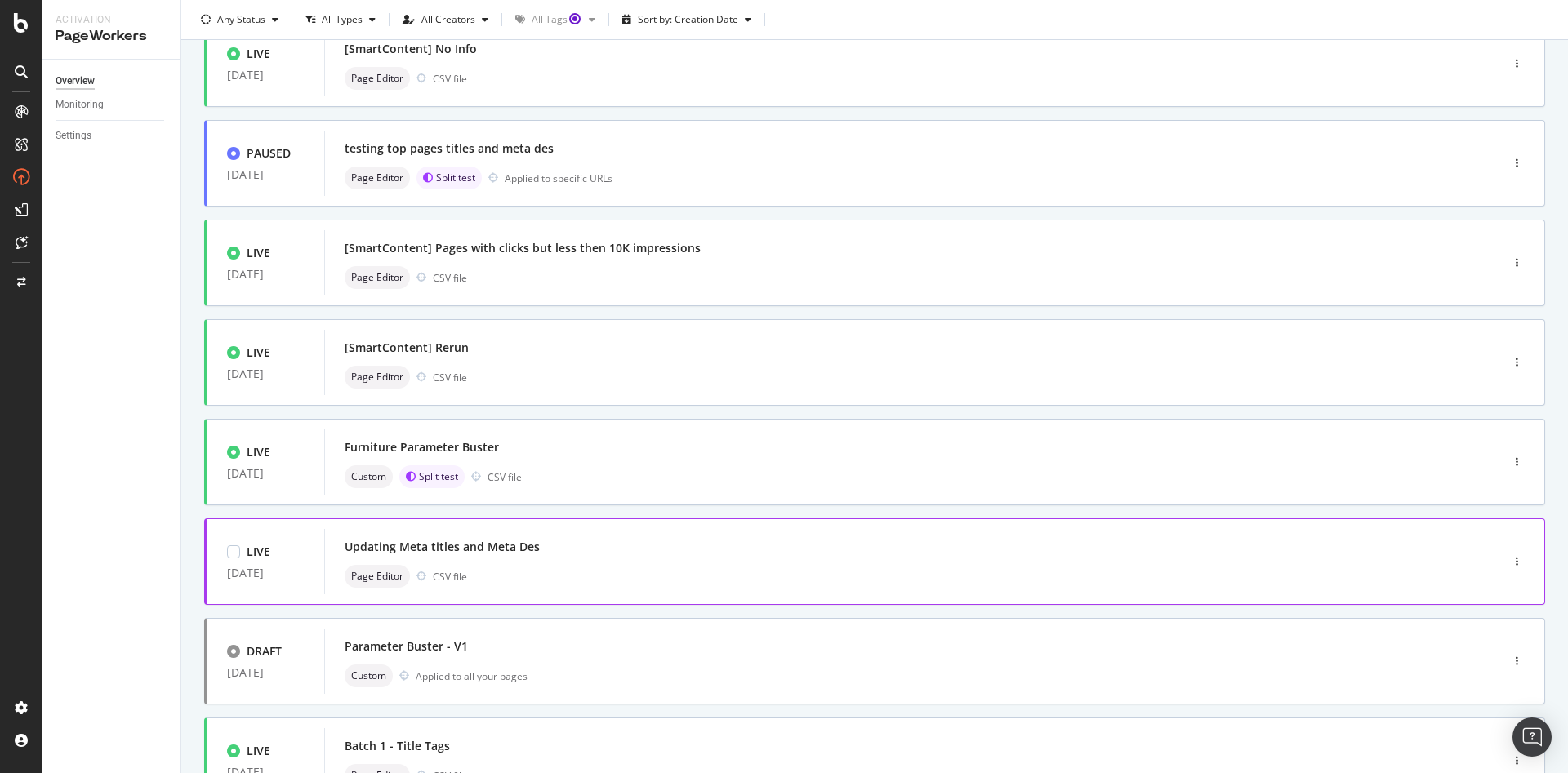
scroll to position [369, 0]
